Goal: Task Accomplishment & Management: Use online tool/utility

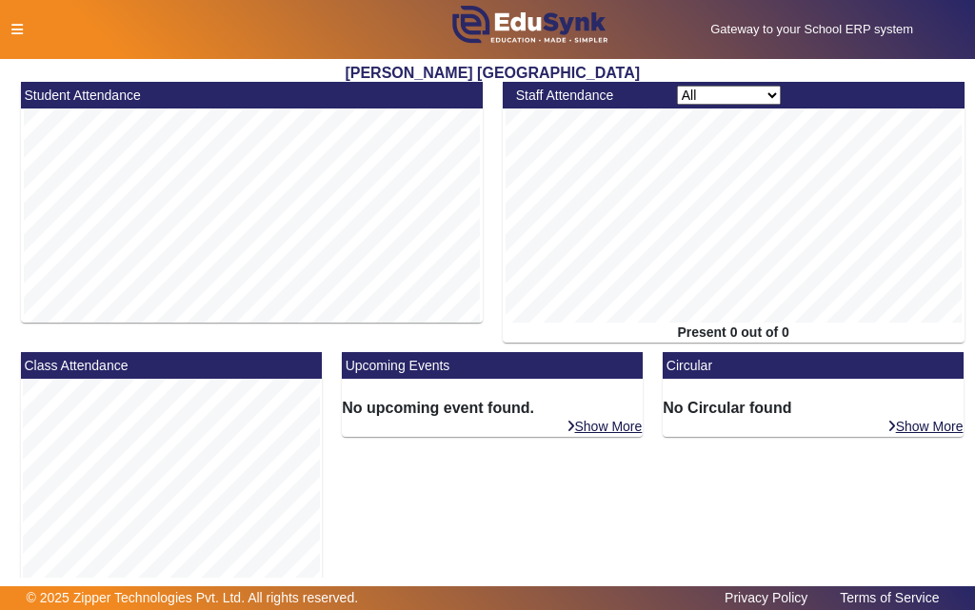
click at [16, 26] on icon at bounding box center [16, 29] width 11 height 13
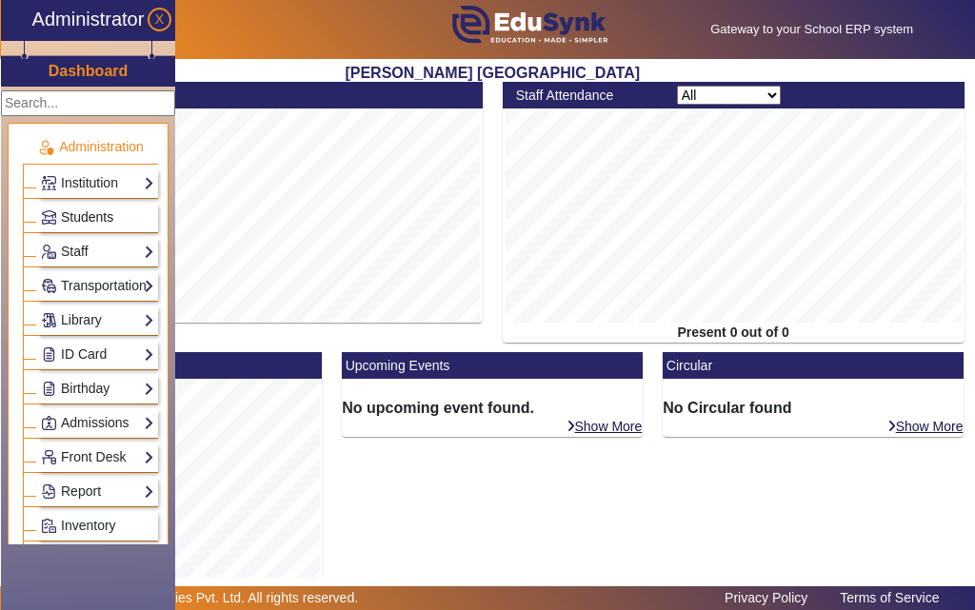
click at [98, 211] on span "Students" at bounding box center [87, 216] width 52 height 15
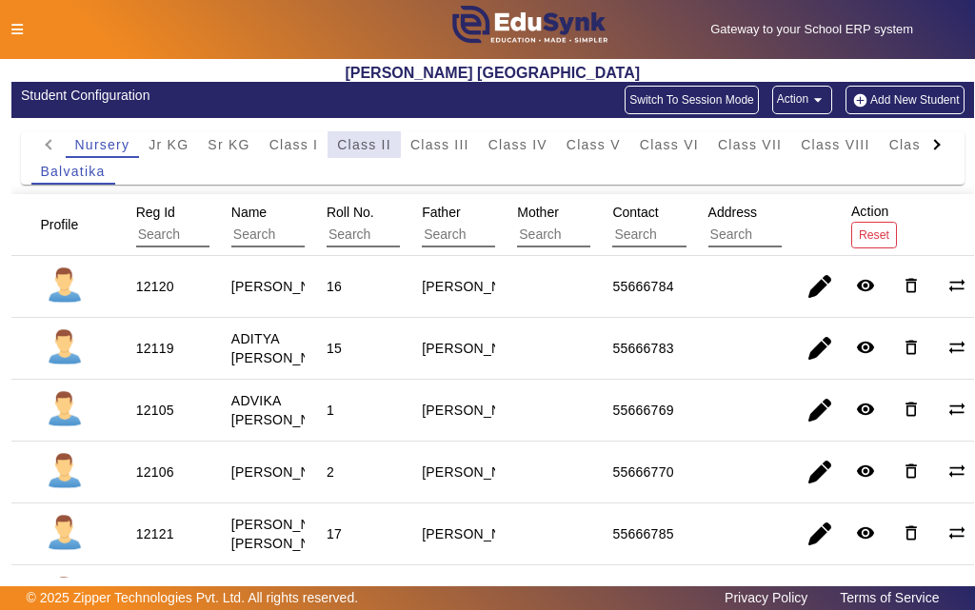
click at [361, 145] on span "Class II" at bounding box center [364, 144] width 54 height 13
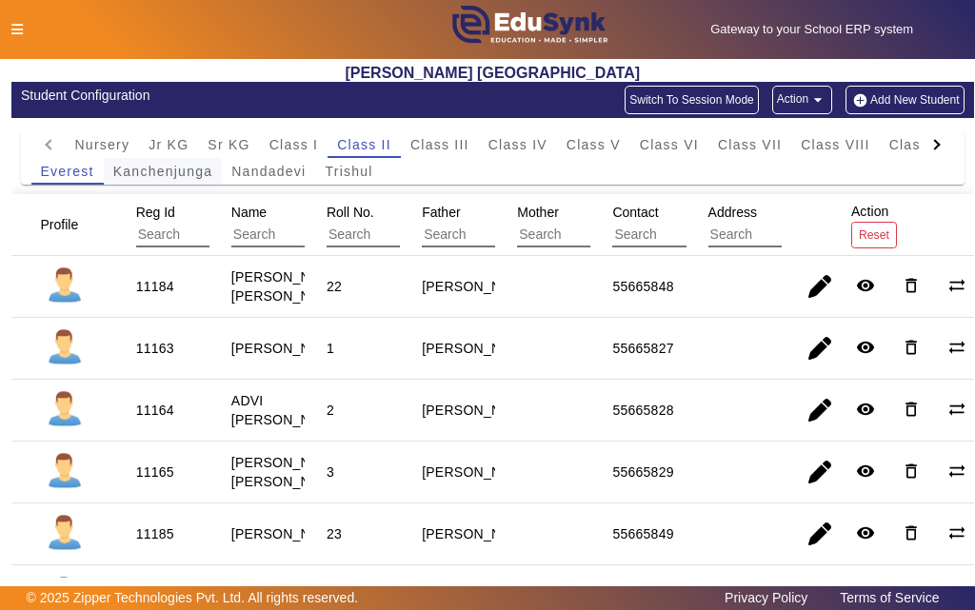
click at [172, 167] on span "Kanchenjunga" at bounding box center [163, 171] width 100 height 13
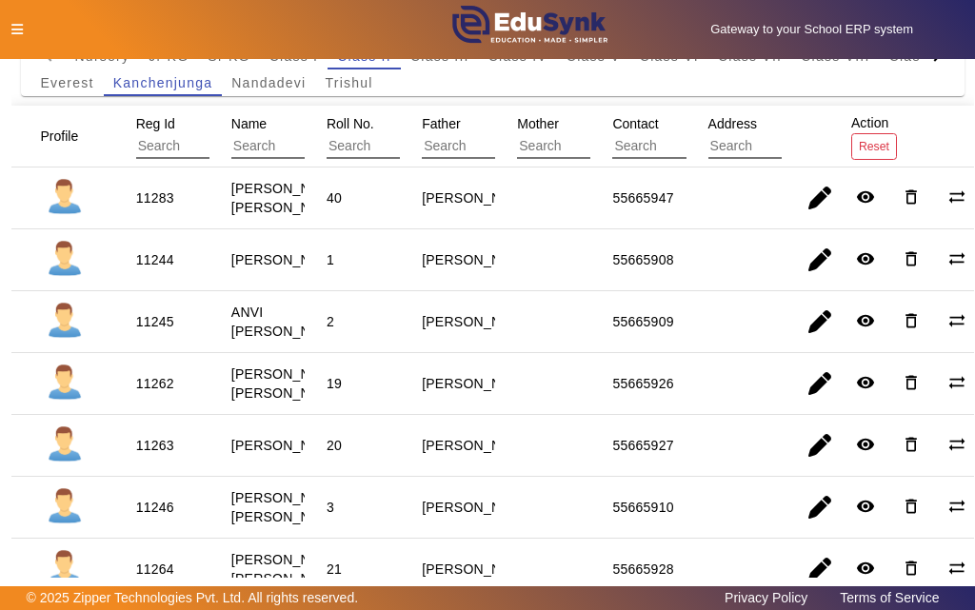
scroll to position [286, 0]
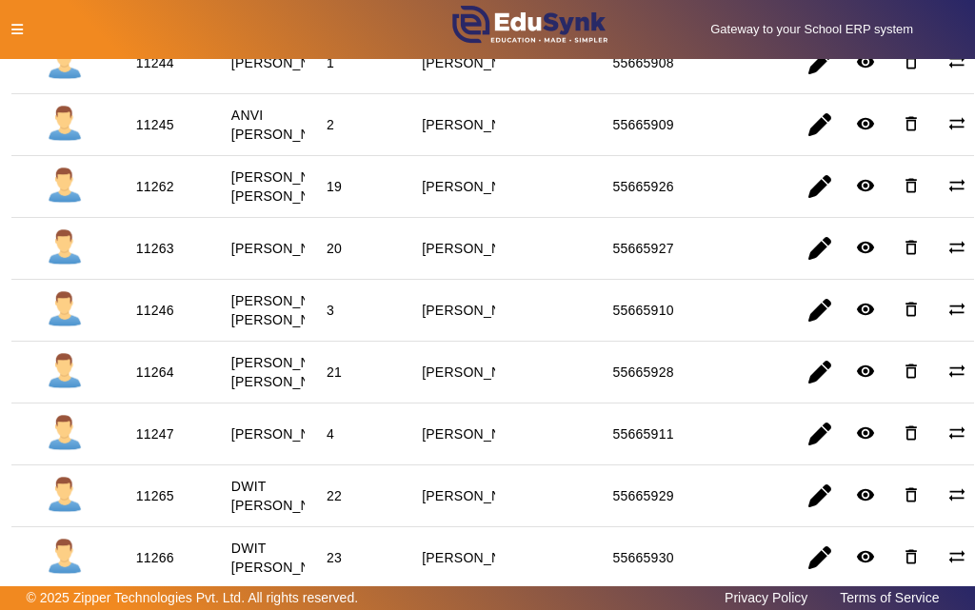
click at [150, 258] on div "11263" at bounding box center [155, 248] width 38 height 19
copy div "11263"
click at [10, 28] on div at bounding box center [204, 30] width 406 height 20
click at [18, 28] on icon at bounding box center [16, 29] width 11 height 13
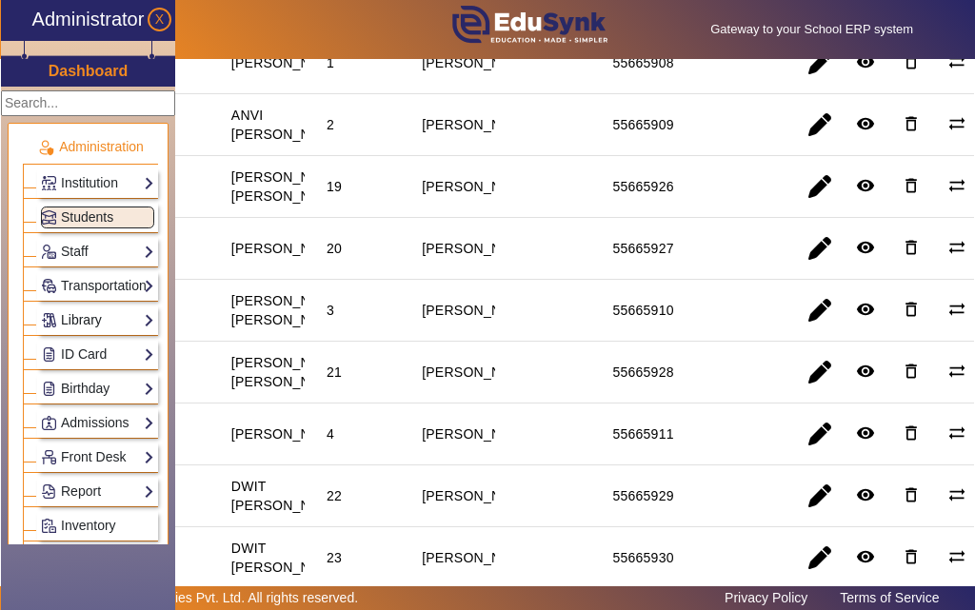
click at [90, 314] on link "Library" at bounding box center [97, 320] width 113 height 22
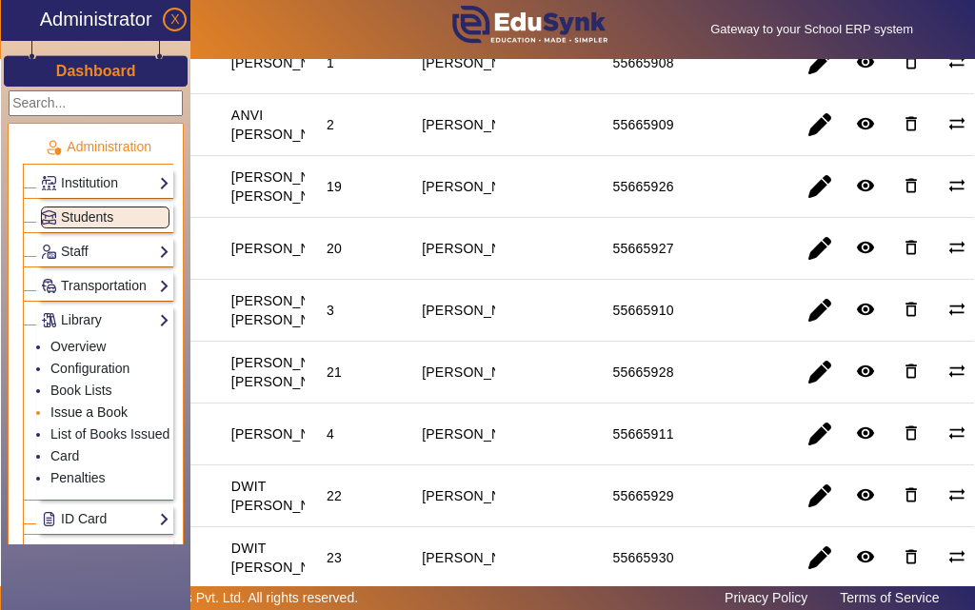
click at [94, 410] on link "Issue a Book" at bounding box center [88, 412] width 77 height 15
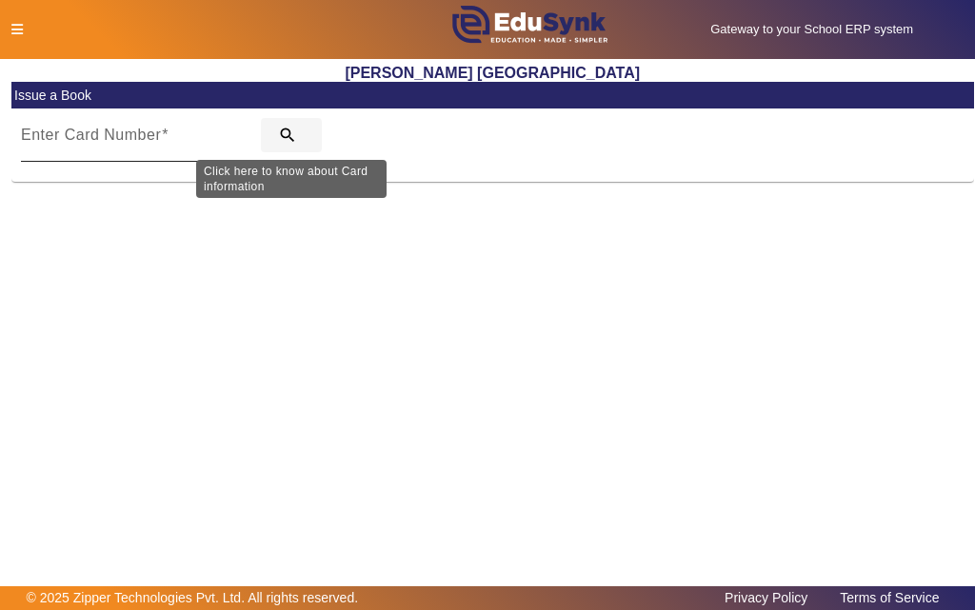
click at [284, 133] on mat-icon "search" at bounding box center [287, 135] width 19 height 19
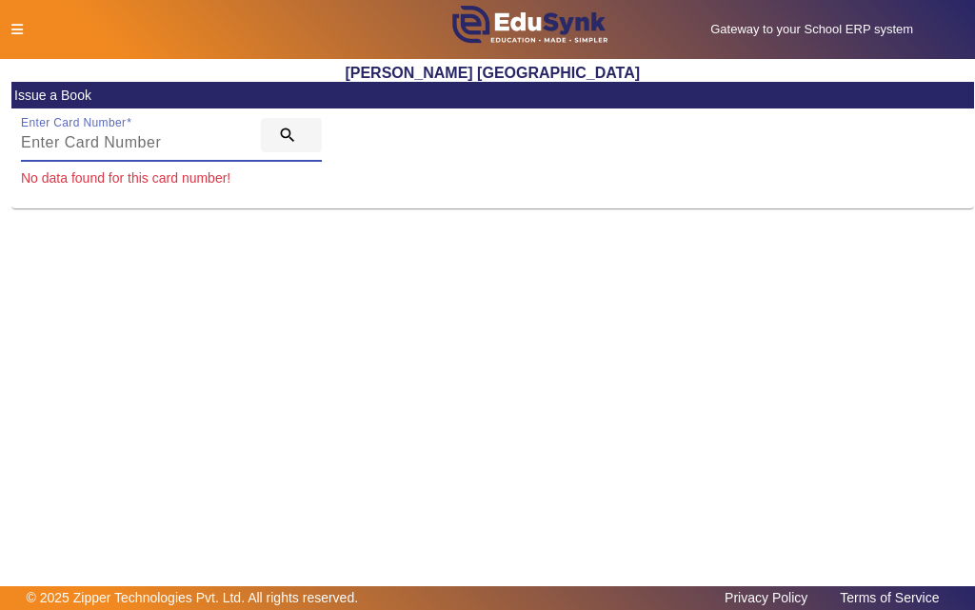
paste input "11263"
type input "11263"
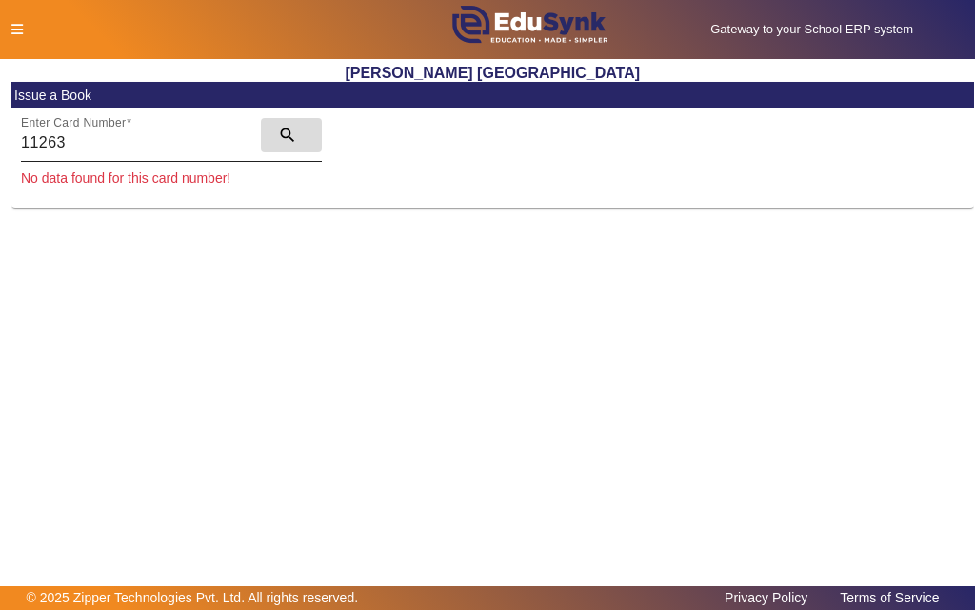
click at [281, 133] on mat-icon "search" at bounding box center [287, 135] width 19 height 19
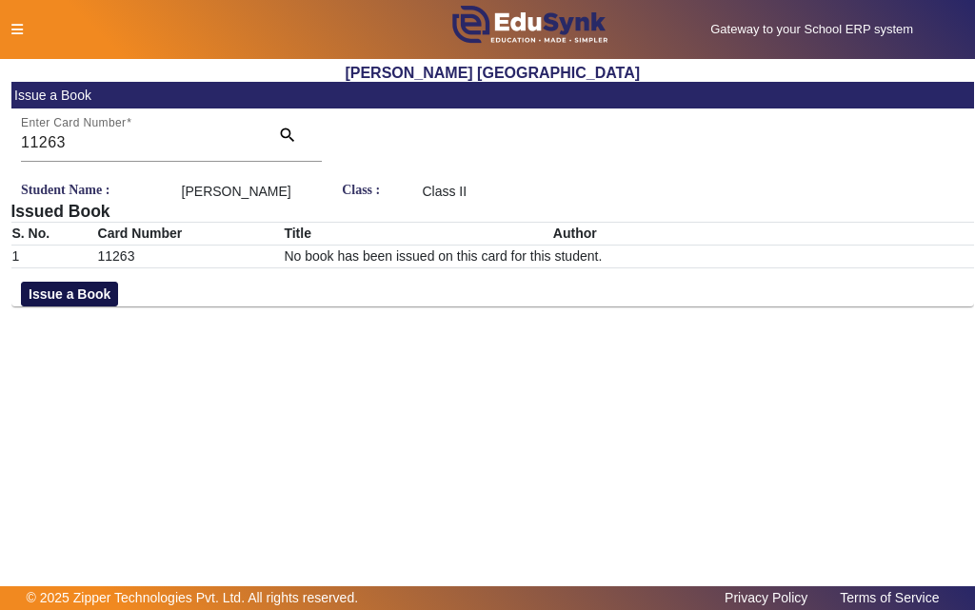
click at [91, 292] on button "Issue a Book" at bounding box center [69, 294] width 97 height 25
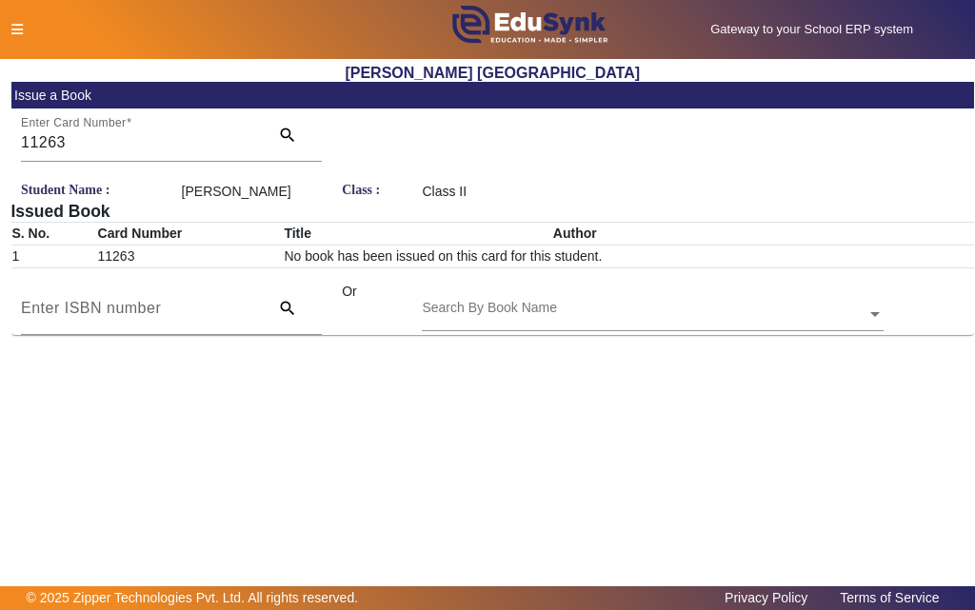
click at [468, 300] on div "Search By Book Name" at bounding box center [489, 308] width 135 height 20
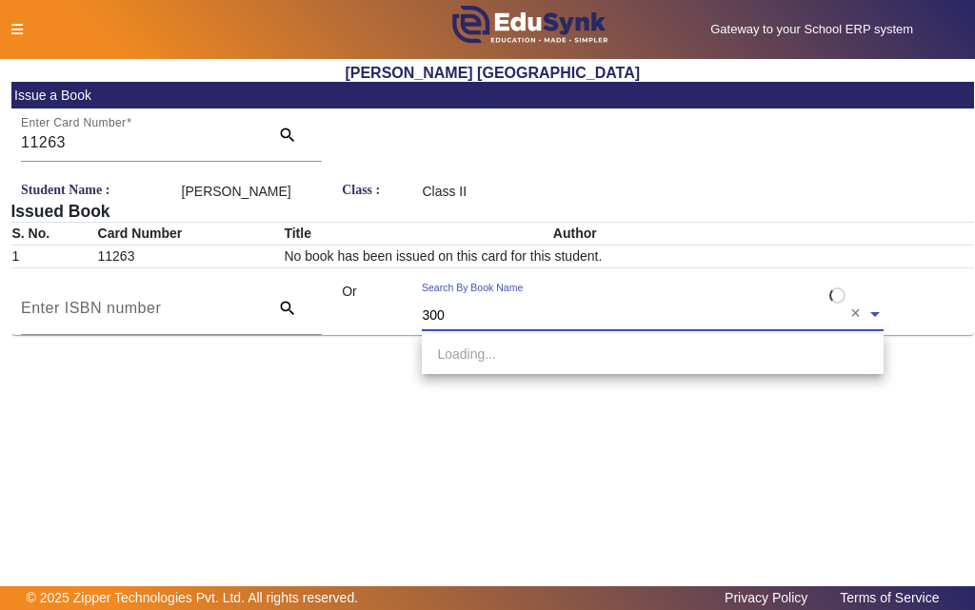
type input "3001"
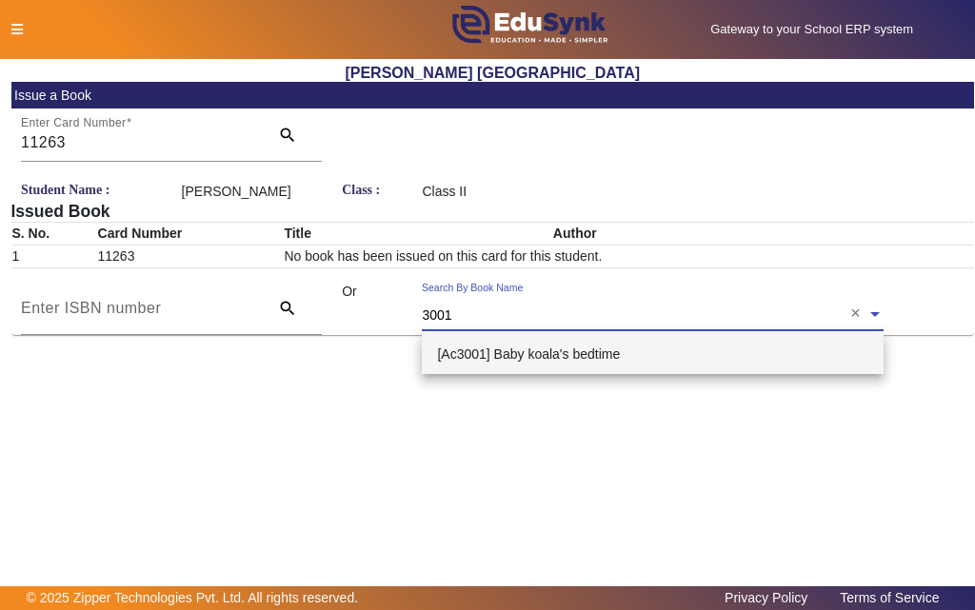
click at [519, 352] on span "[Ac3001] Baby koala's bedtime" at bounding box center [528, 354] width 183 height 15
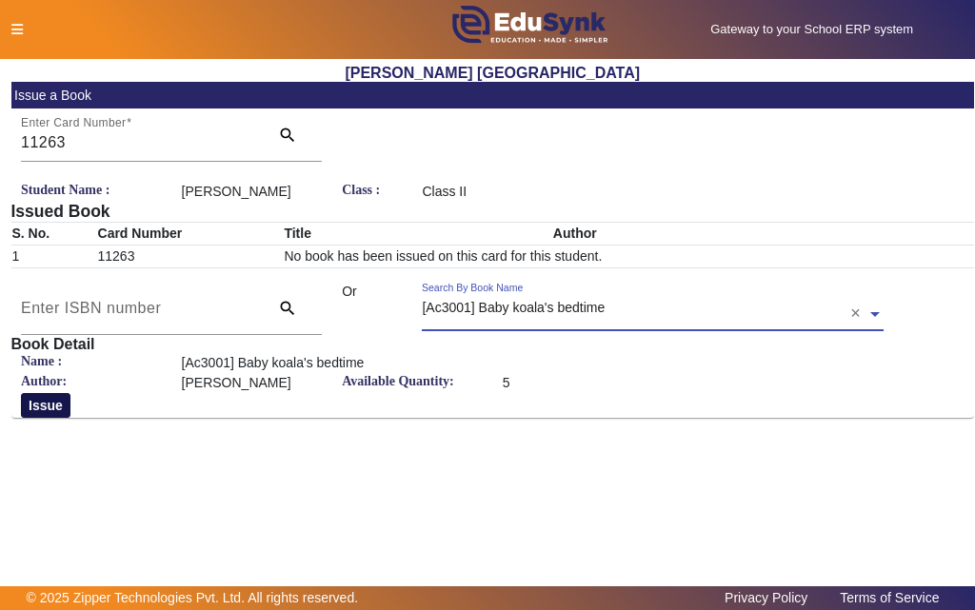
click at [50, 406] on button "Issue" at bounding box center [46, 405] width 50 height 25
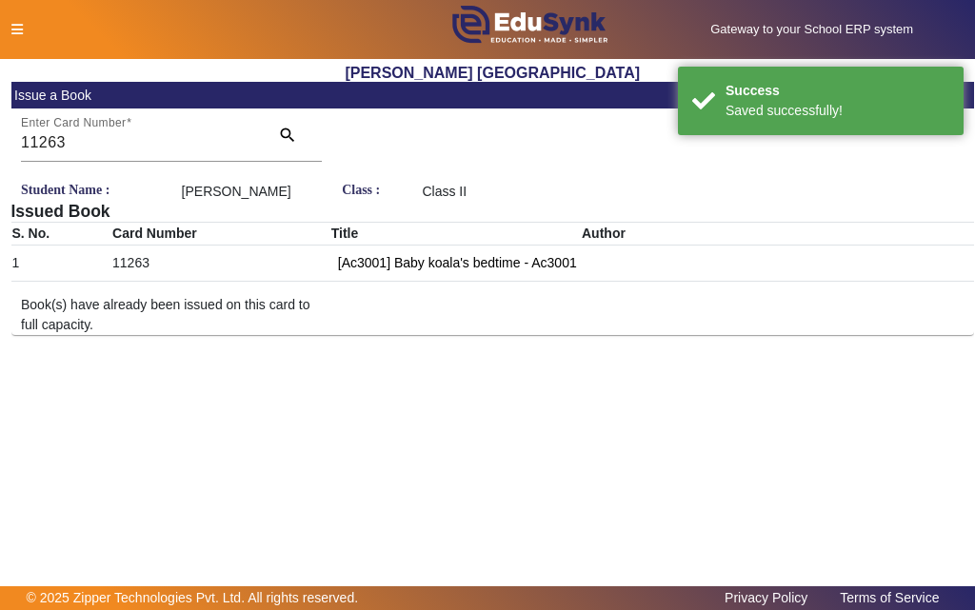
click at [16, 25] on icon at bounding box center [16, 29] width 11 height 13
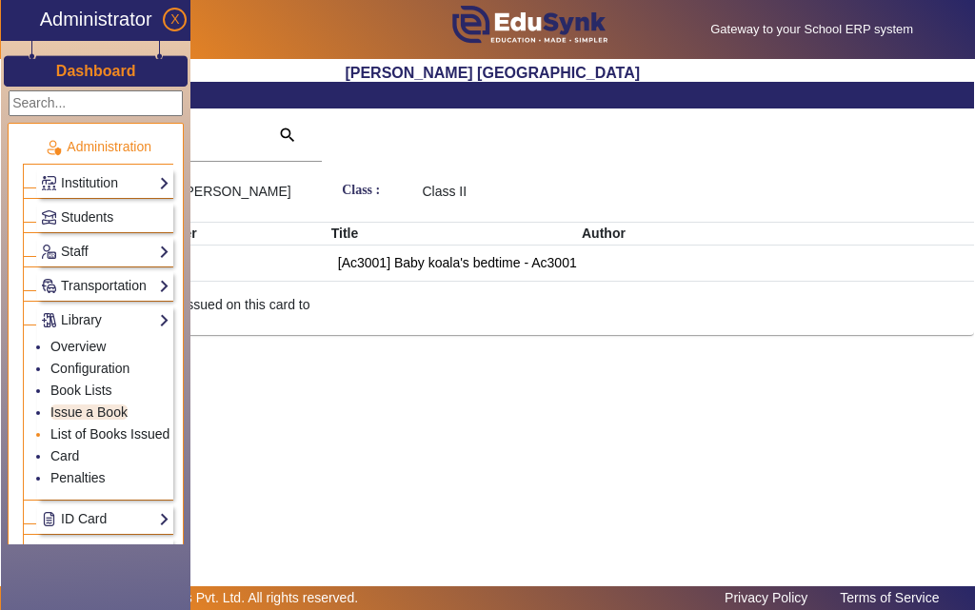
click at [108, 434] on link "List of Books Issued" at bounding box center [109, 434] width 119 height 15
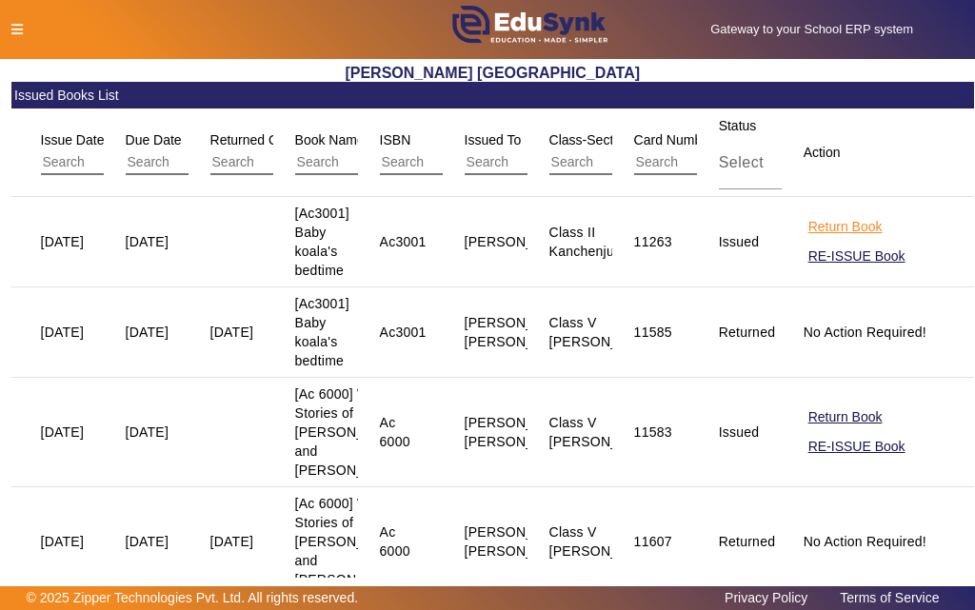
click at [816, 226] on button "Return Book" at bounding box center [846, 227] width 78 height 24
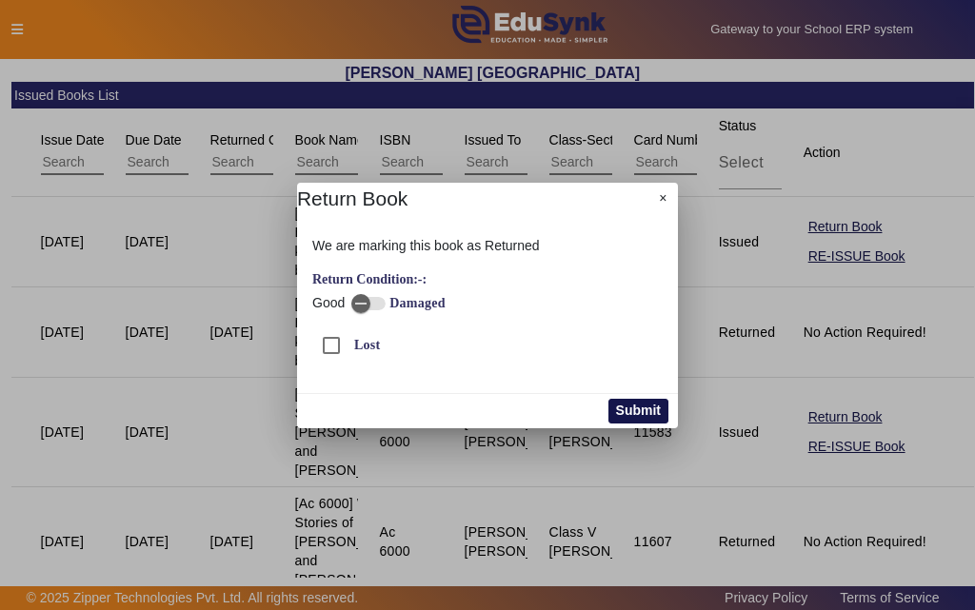
click at [635, 408] on button "Submit" at bounding box center [638, 411] width 60 height 25
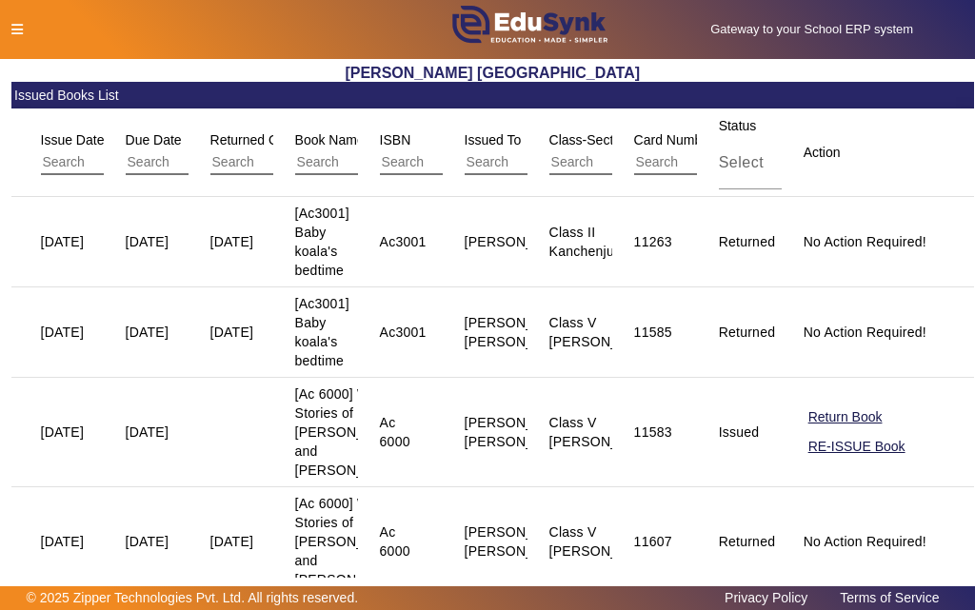
click at [16, 30] on icon at bounding box center [16, 29] width 11 height 13
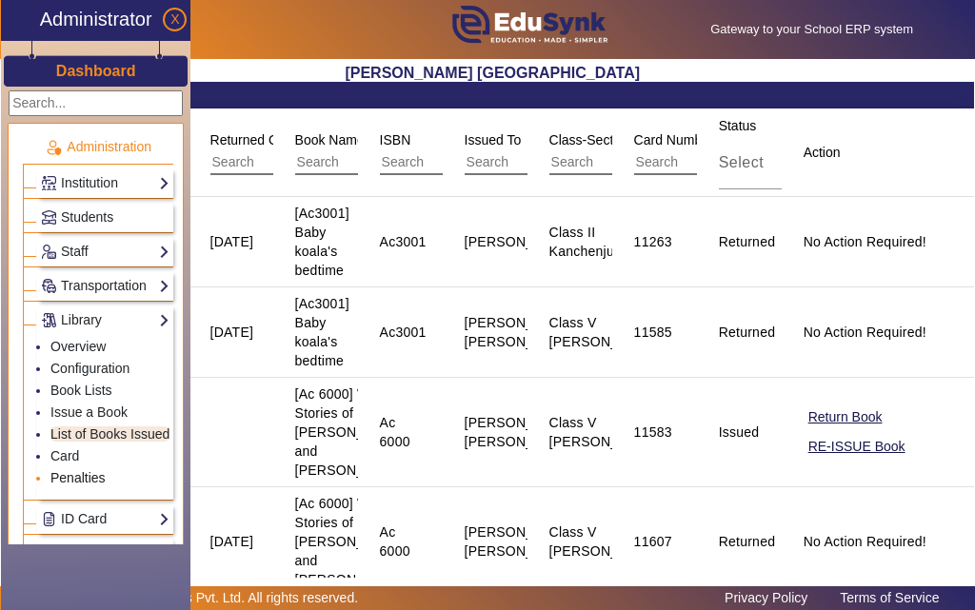
click at [104, 480] on link "Penalties" at bounding box center [77, 477] width 55 height 15
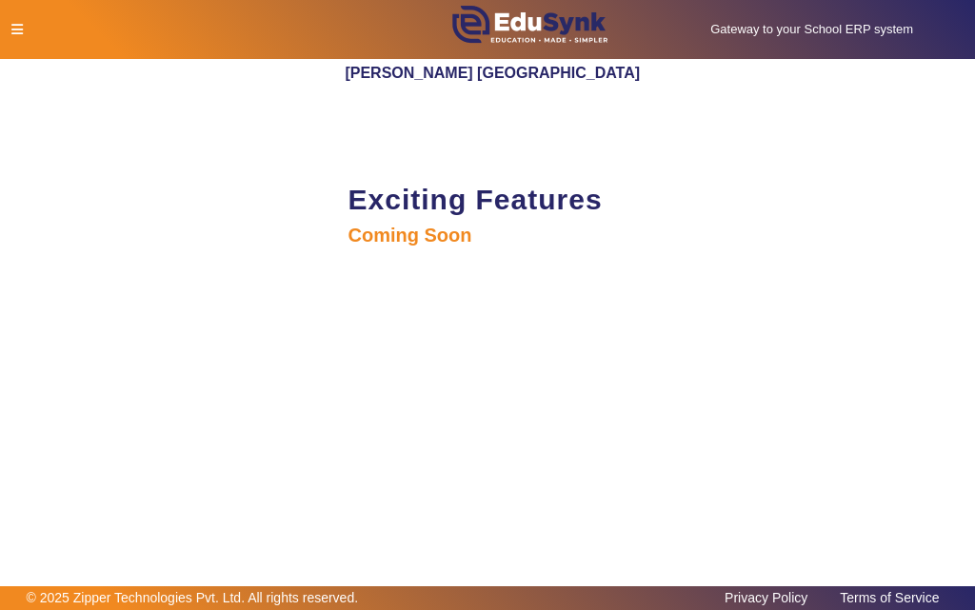
click at [19, 31] on icon at bounding box center [16, 29] width 11 height 13
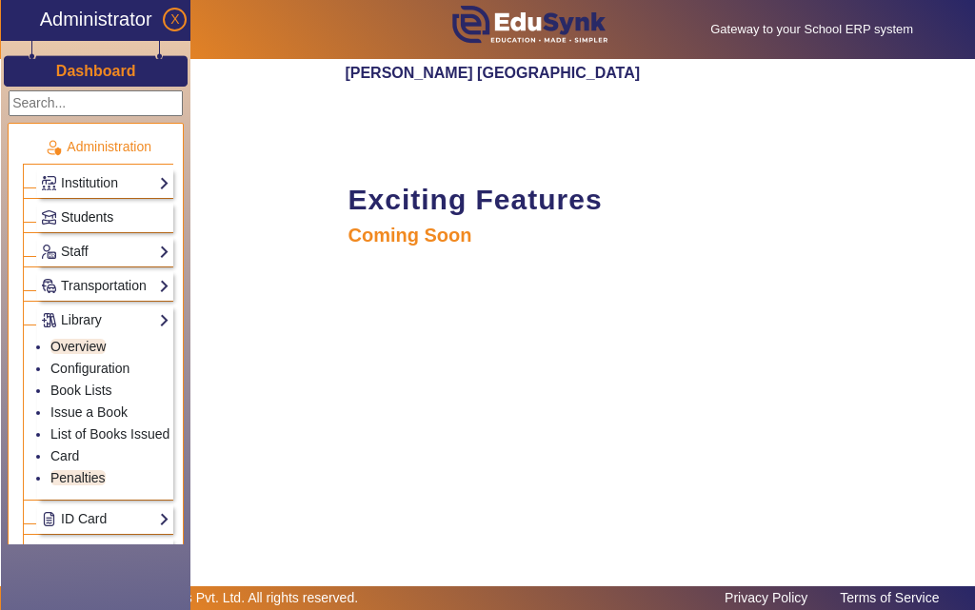
click at [121, 212] on link "Students" at bounding box center [105, 218] width 129 height 22
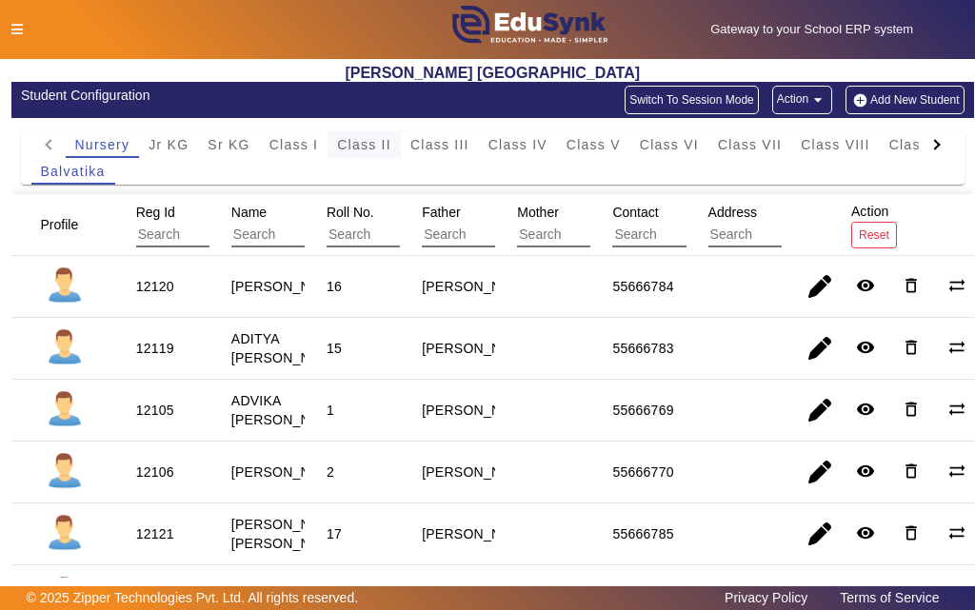
click at [375, 149] on span "Class II" at bounding box center [364, 144] width 54 height 13
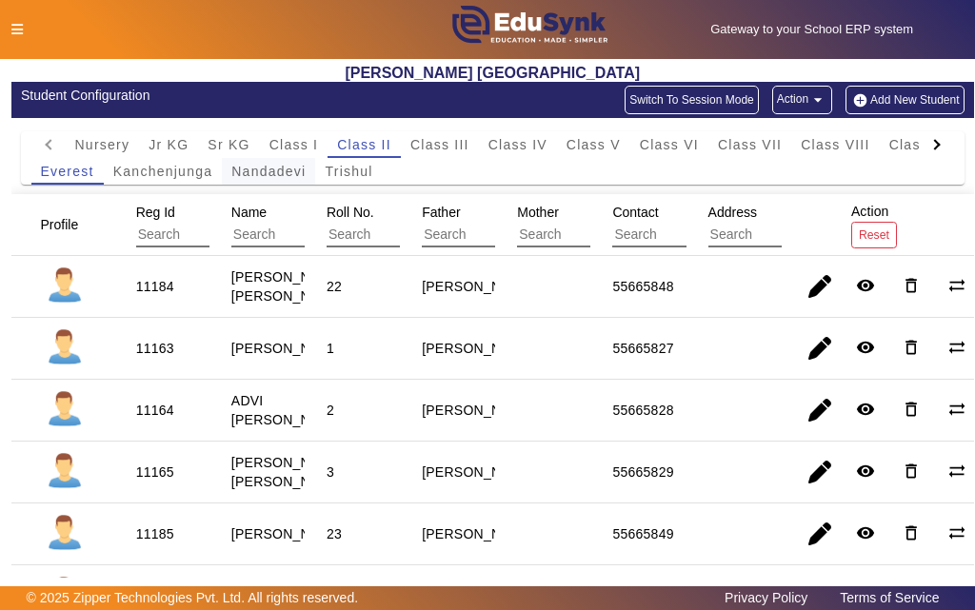
click at [270, 168] on span "Nandadevi" at bounding box center [268, 171] width 74 height 13
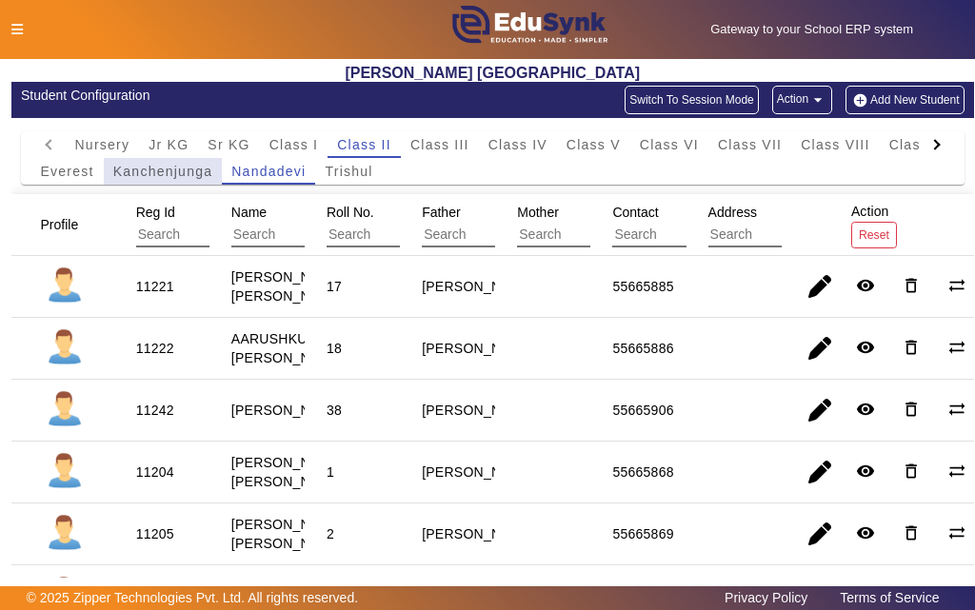
click at [153, 166] on span "Kanchenjunga" at bounding box center [163, 171] width 100 height 13
